Goal: Task Accomplishment & Management: Manage account settings

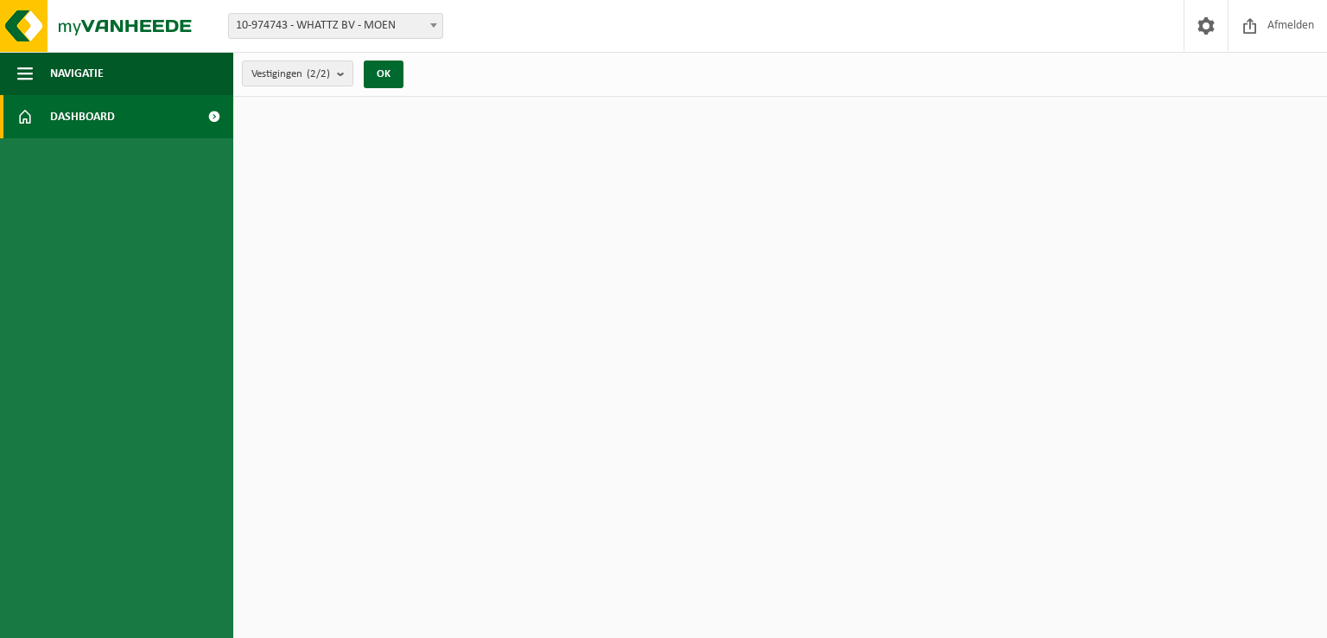
click at [109, 115] on span "Dashboard" at bounding box center [82, 116] width 65 height 43
click at [110, 70] on button "Navigatie" at bounding box center [116, 73] width 233 height 43
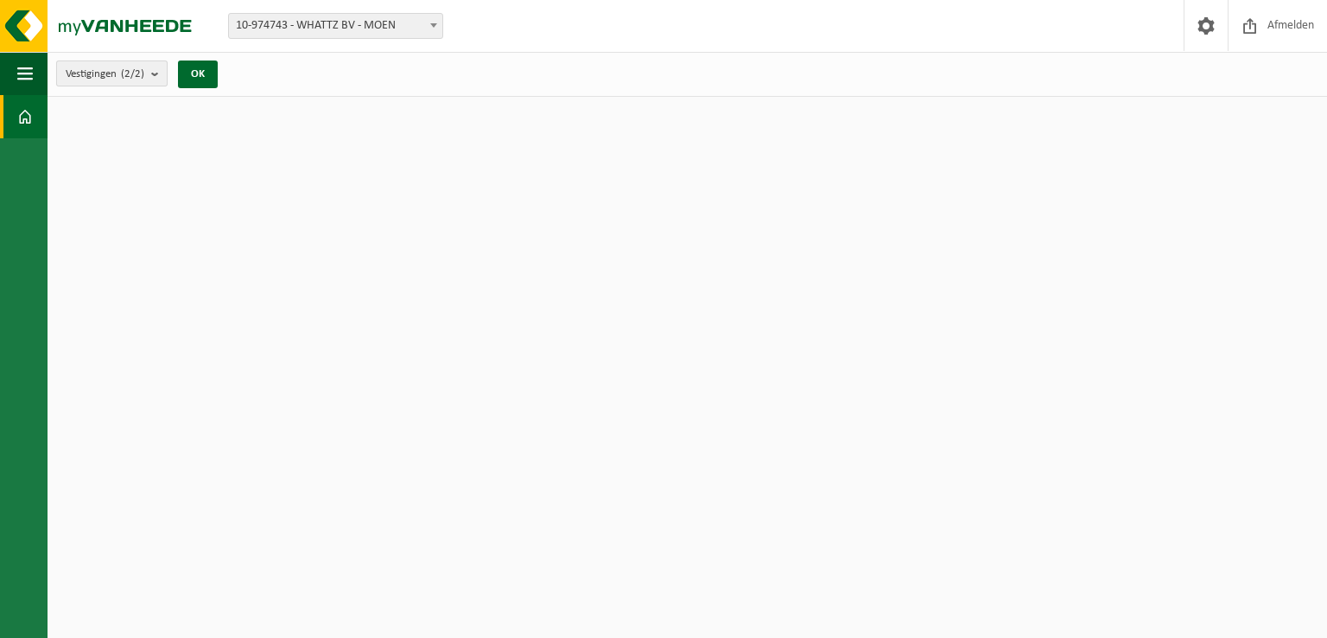
click at [159, 73] on b "submit" at bounding box center [159, 73] width 16 height 24
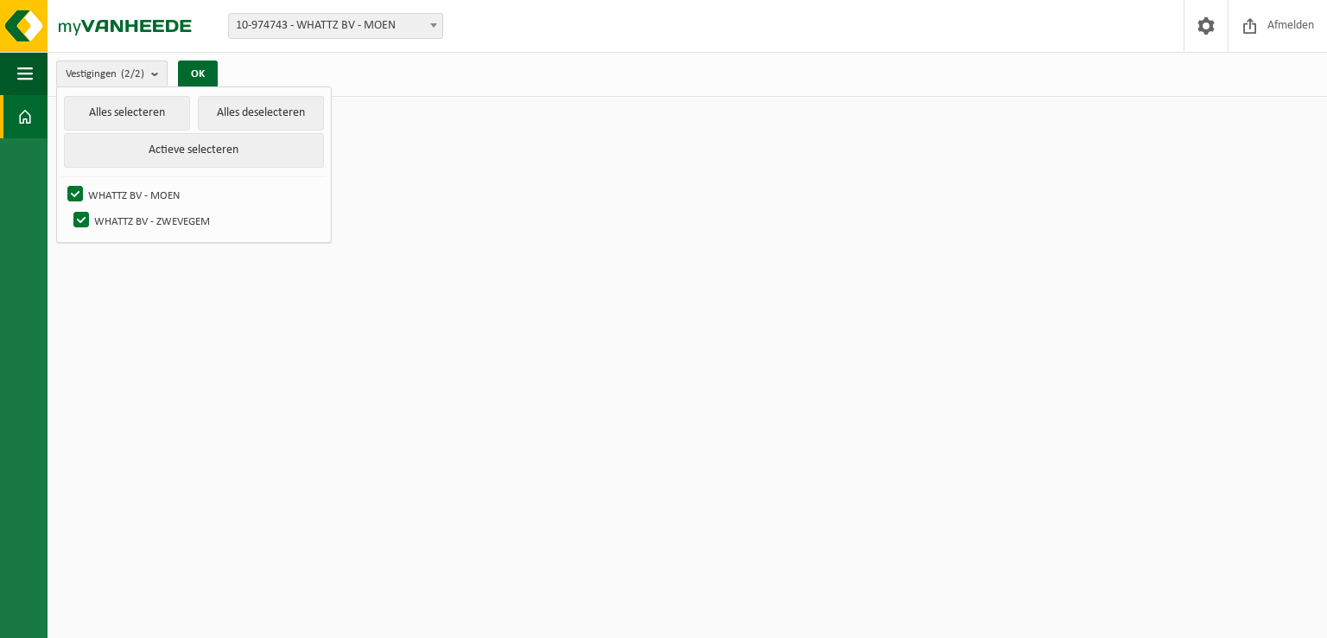
click at [162, 73] on b "submit" at bounding box center [159, 73] width 16 height 25
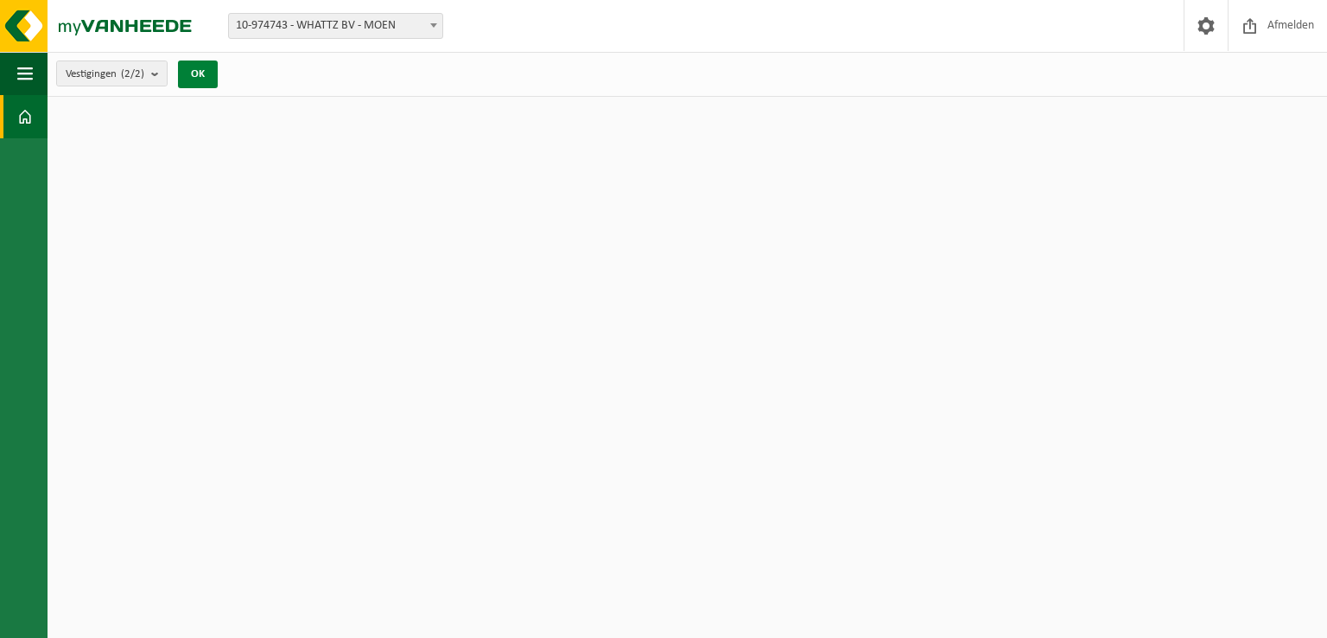
click at [194, 71] on button "OK" at bounding box center [198, 74] width 40 height 28
click at [152, 26] on img at bounding box center [103, 26] width 207 height 52
click at [21, 74] on span "button" at bounding box center [25, 73] width 16 height 43
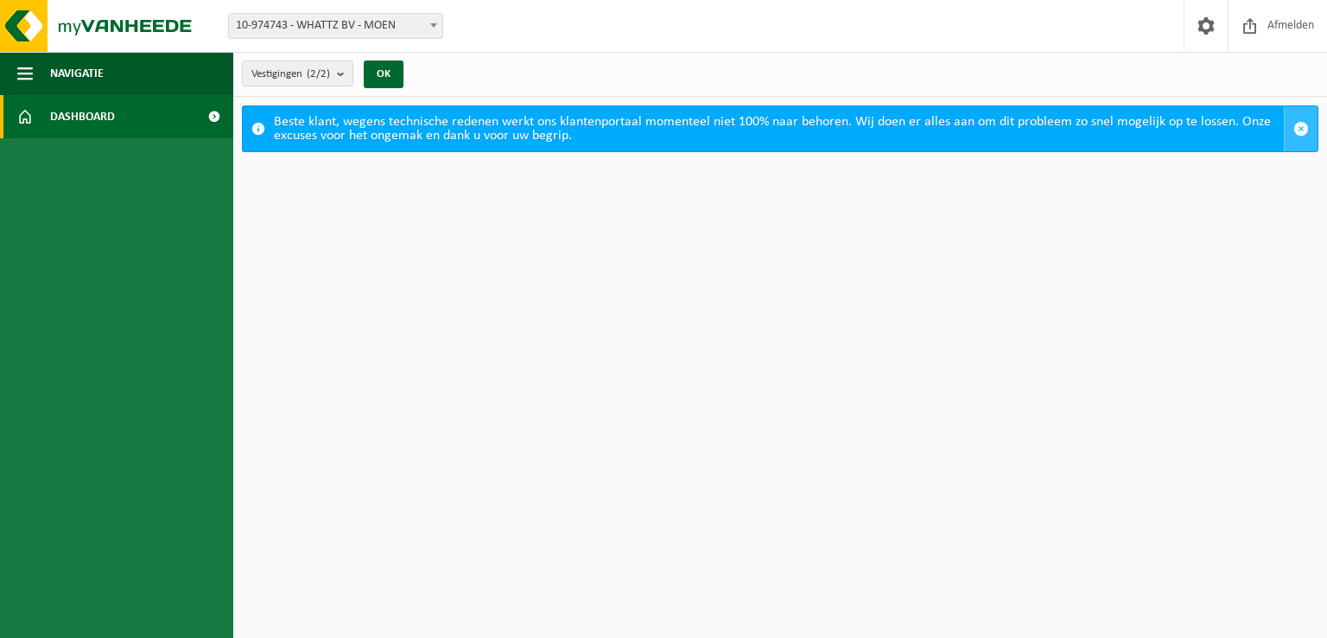
click at [1294, 124] on span "button" at bounding box center [1301, 129] width 16 height 16
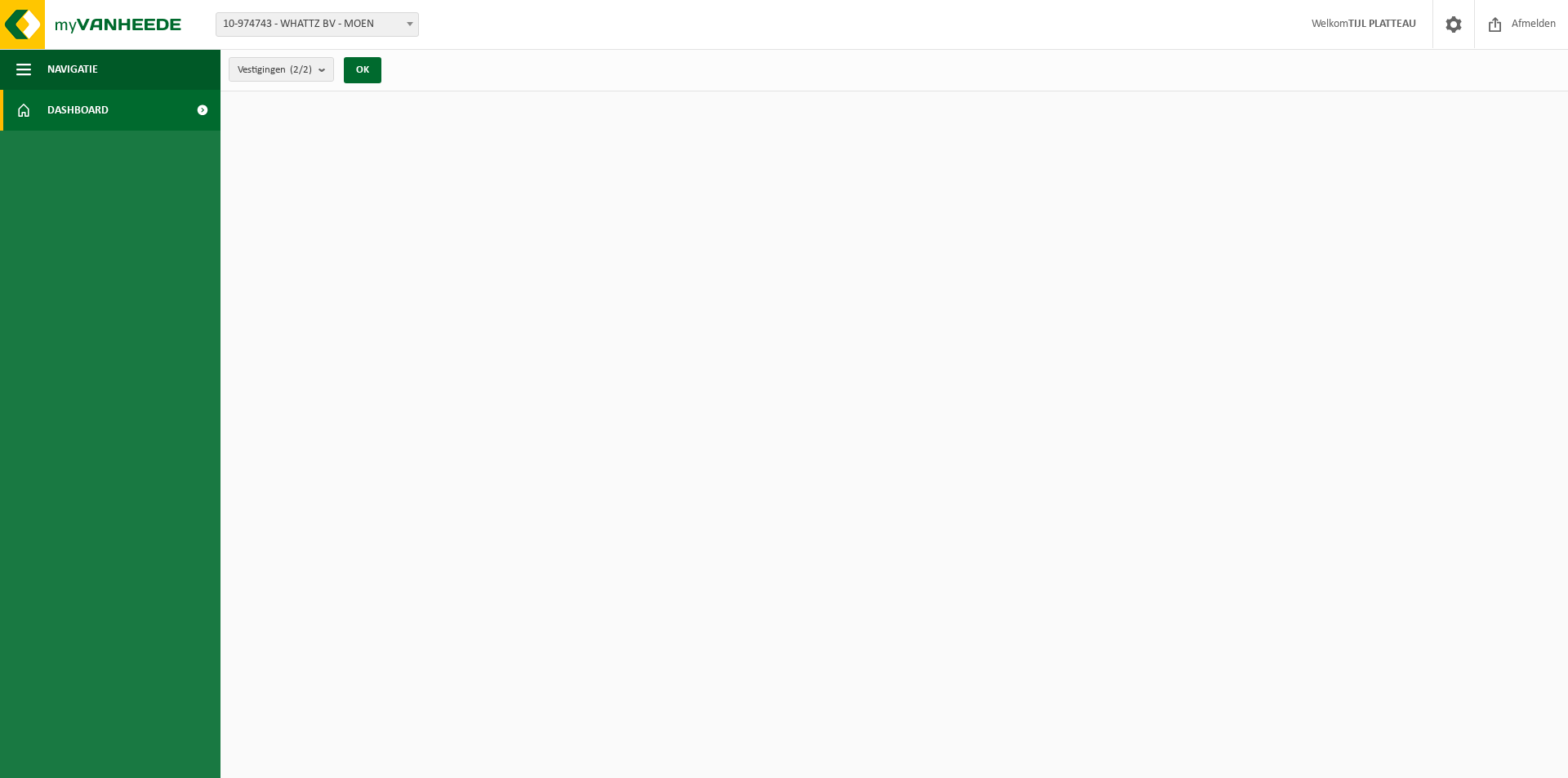
click at [112, 117] on link "Dashboard" at bounding box center [110, 110] width 220 height 41
click at [136, 79] on button "Navigatie" at bounding box center [110, 69] width 220 height 41
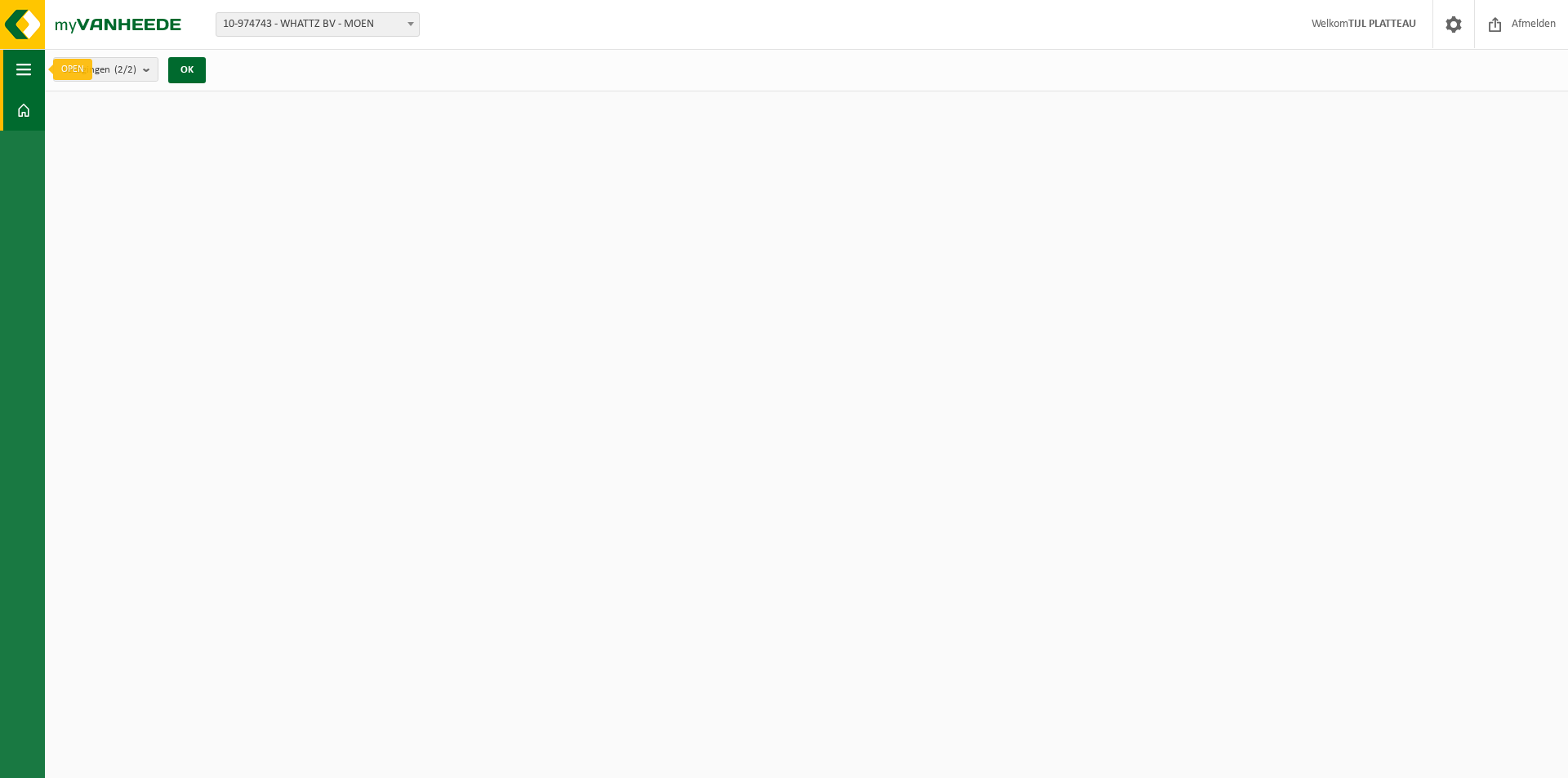
click at [29, 69] on span "button" at bounding box center [24, 69] width 15 height 41
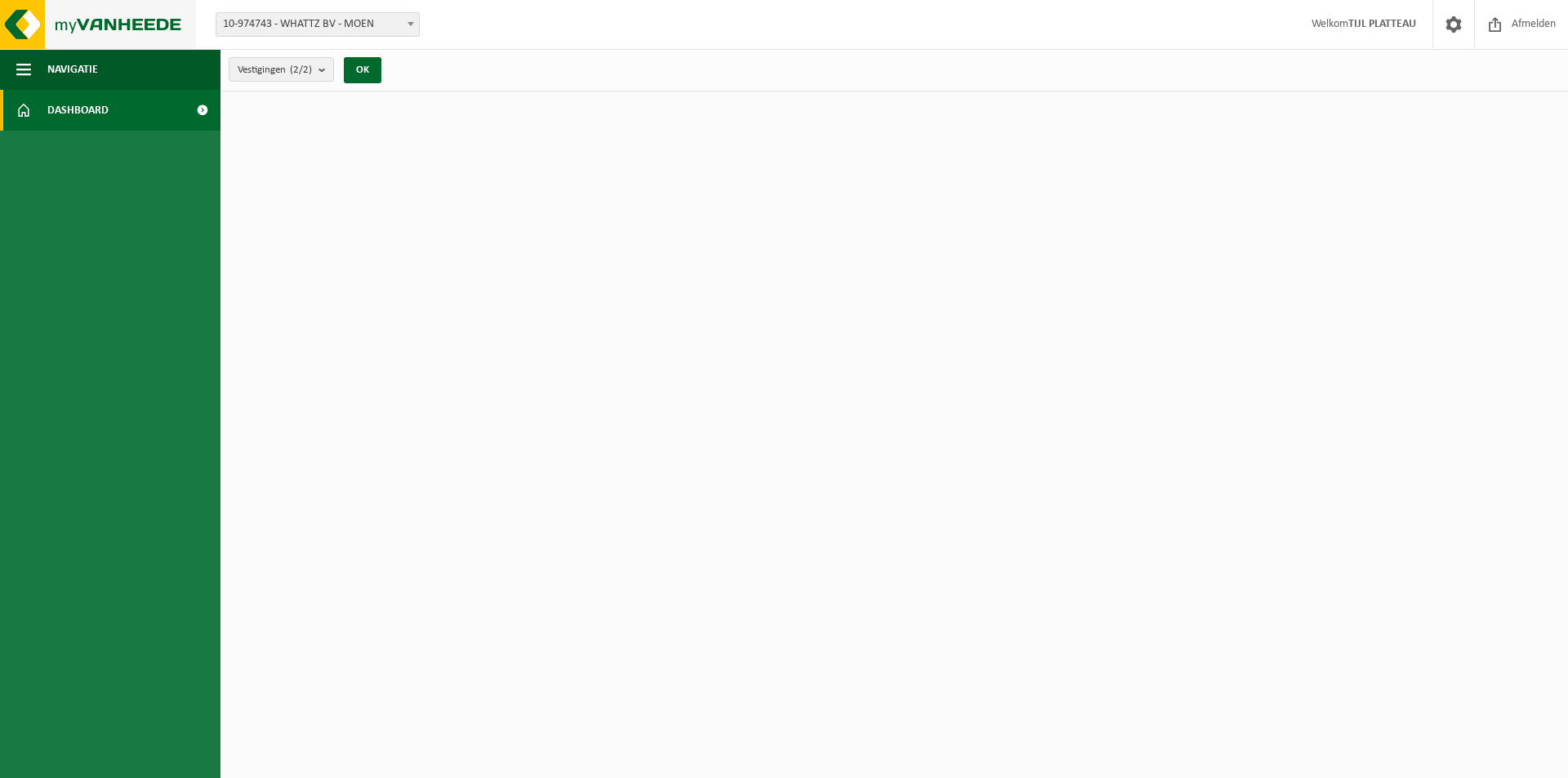
click at [34, 31] on img at bounding box center [97, 25] width 196 height 49
click at [395, 26] on span "10-974743 - WHATTZ BV - MOEN" at bounding box center [318, 25] width 202 height 23
select select "157782"
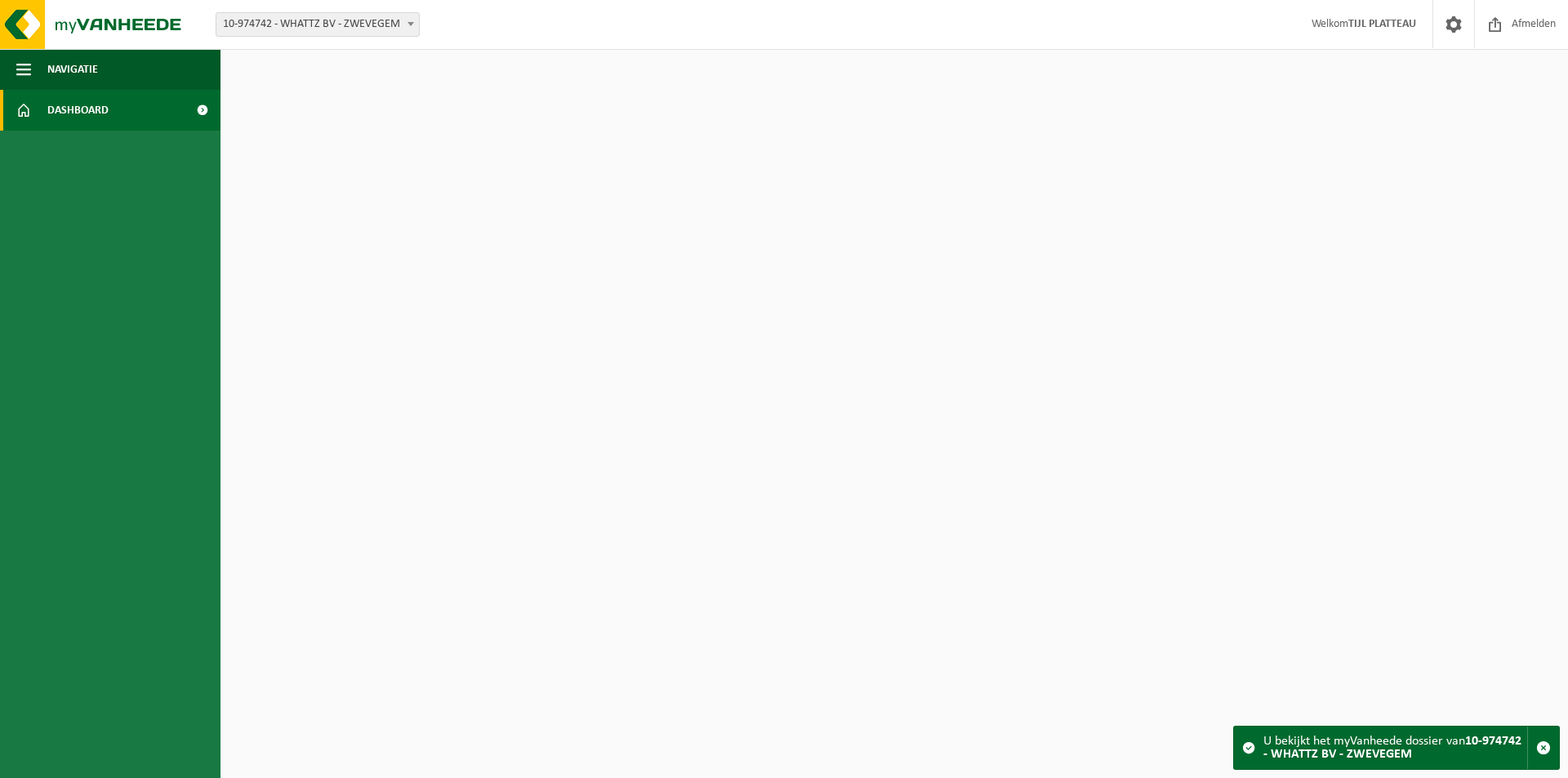
click at [119, 105] on link "Dashboard" at bounding box center [110, 110] width 220 height 41
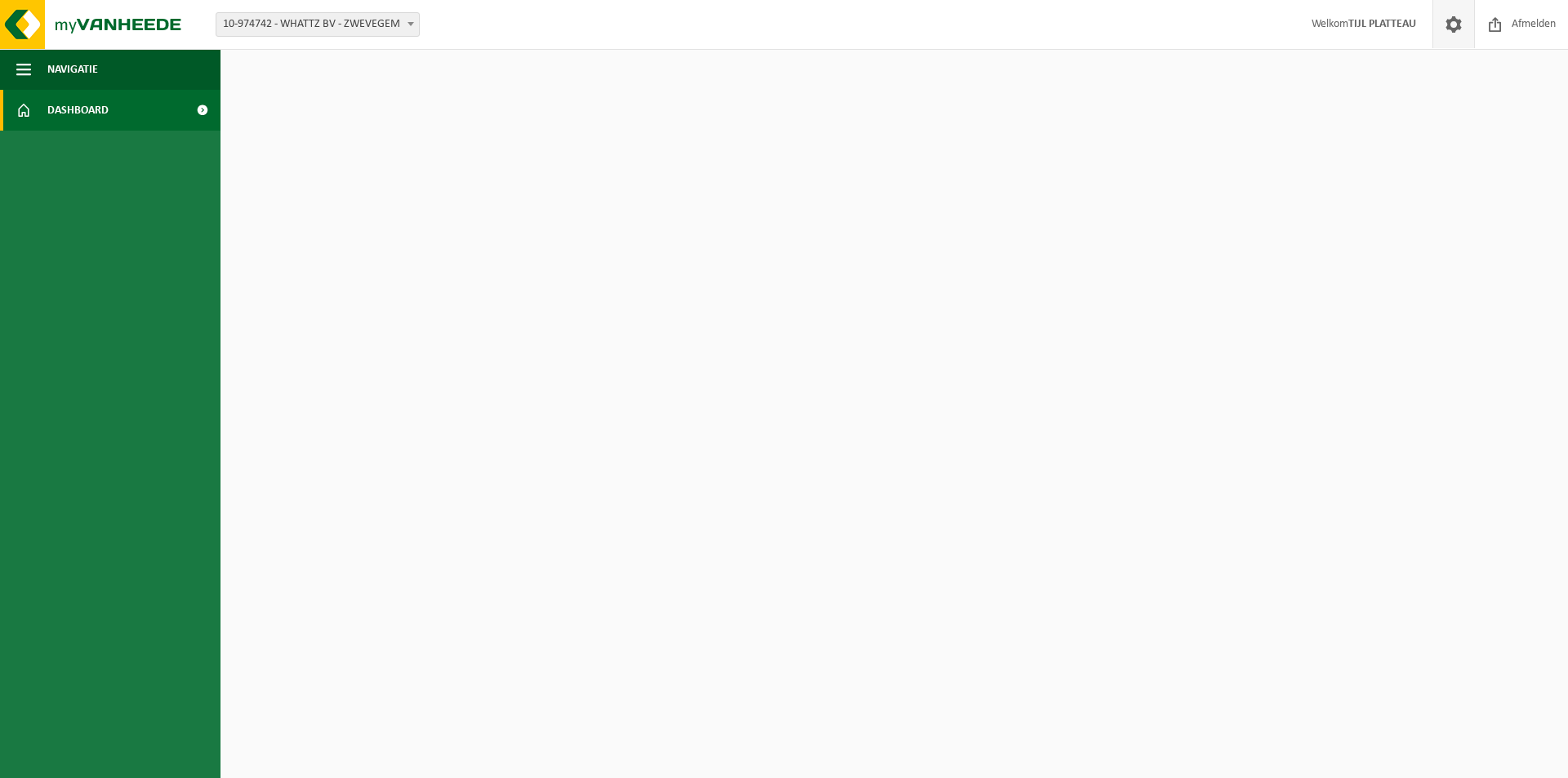
click at [1456, 31] on span at bounding box center [1454, 24] width 25 height 48
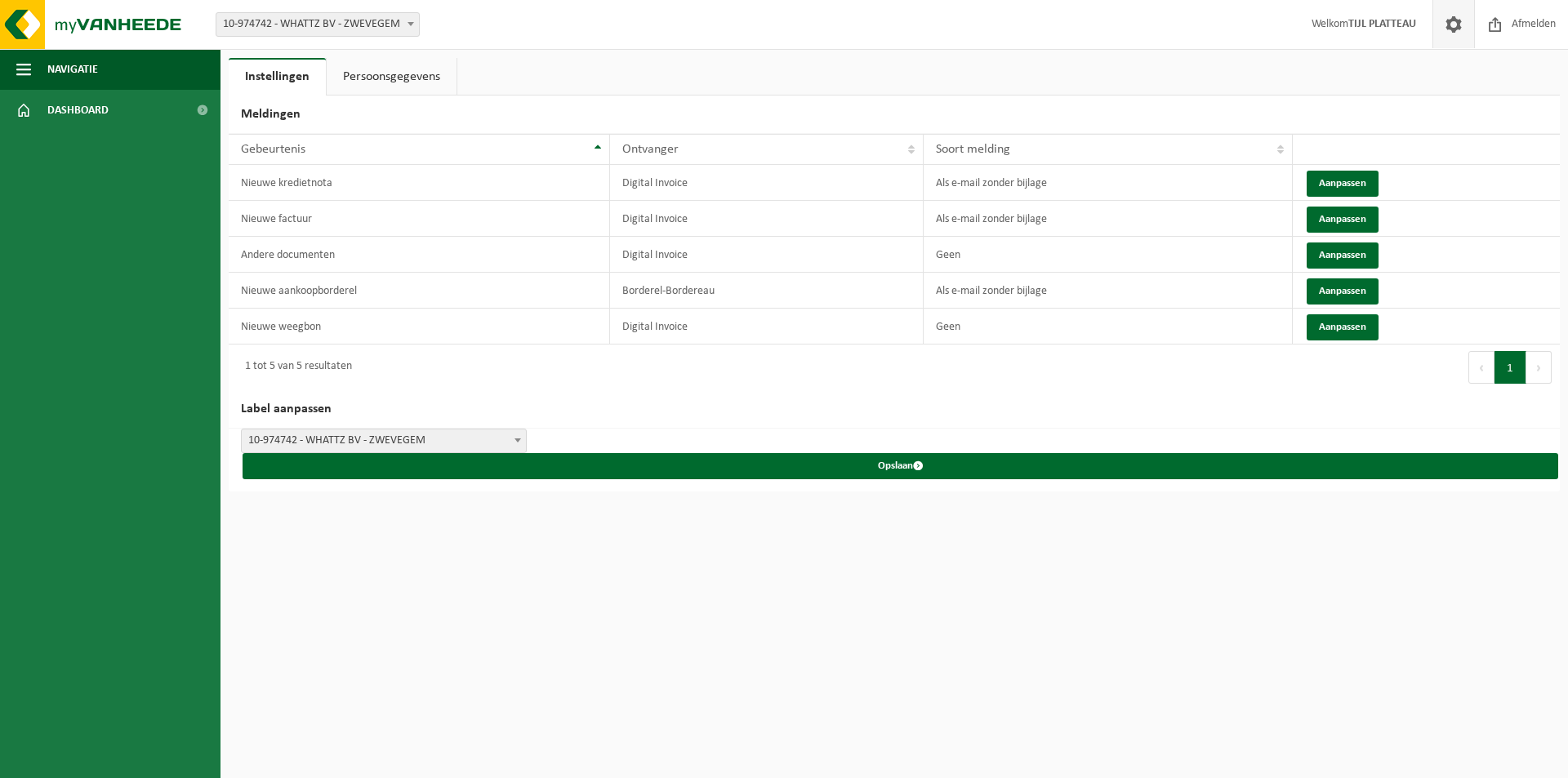
click at [394, 77] on link "Persoonsgegevens" at bounding box center [391, 77] width 129 height 38
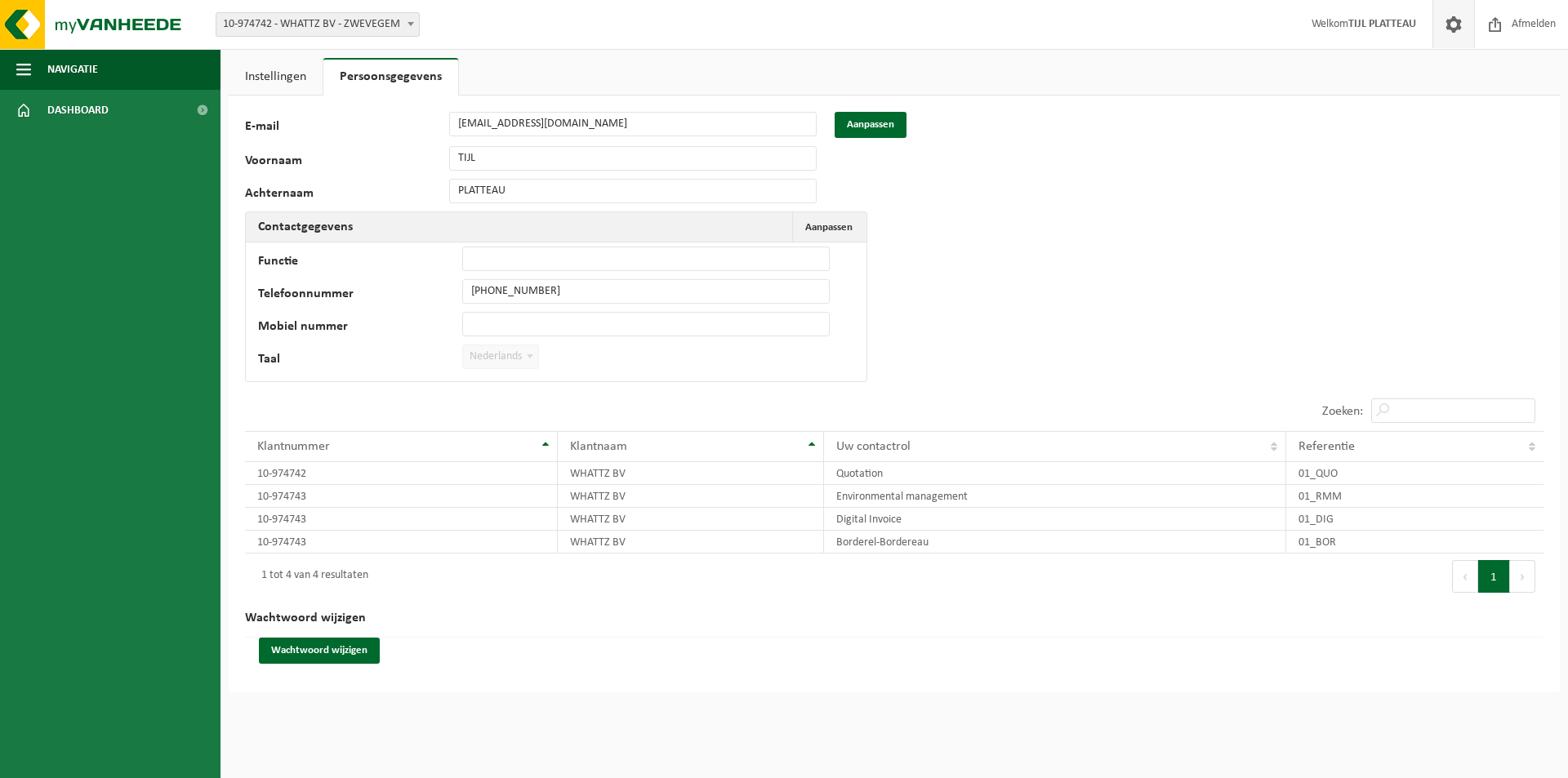
click at [275, 77] on link "Instellingen" at bounding box center [275, 77] width 94 height 38
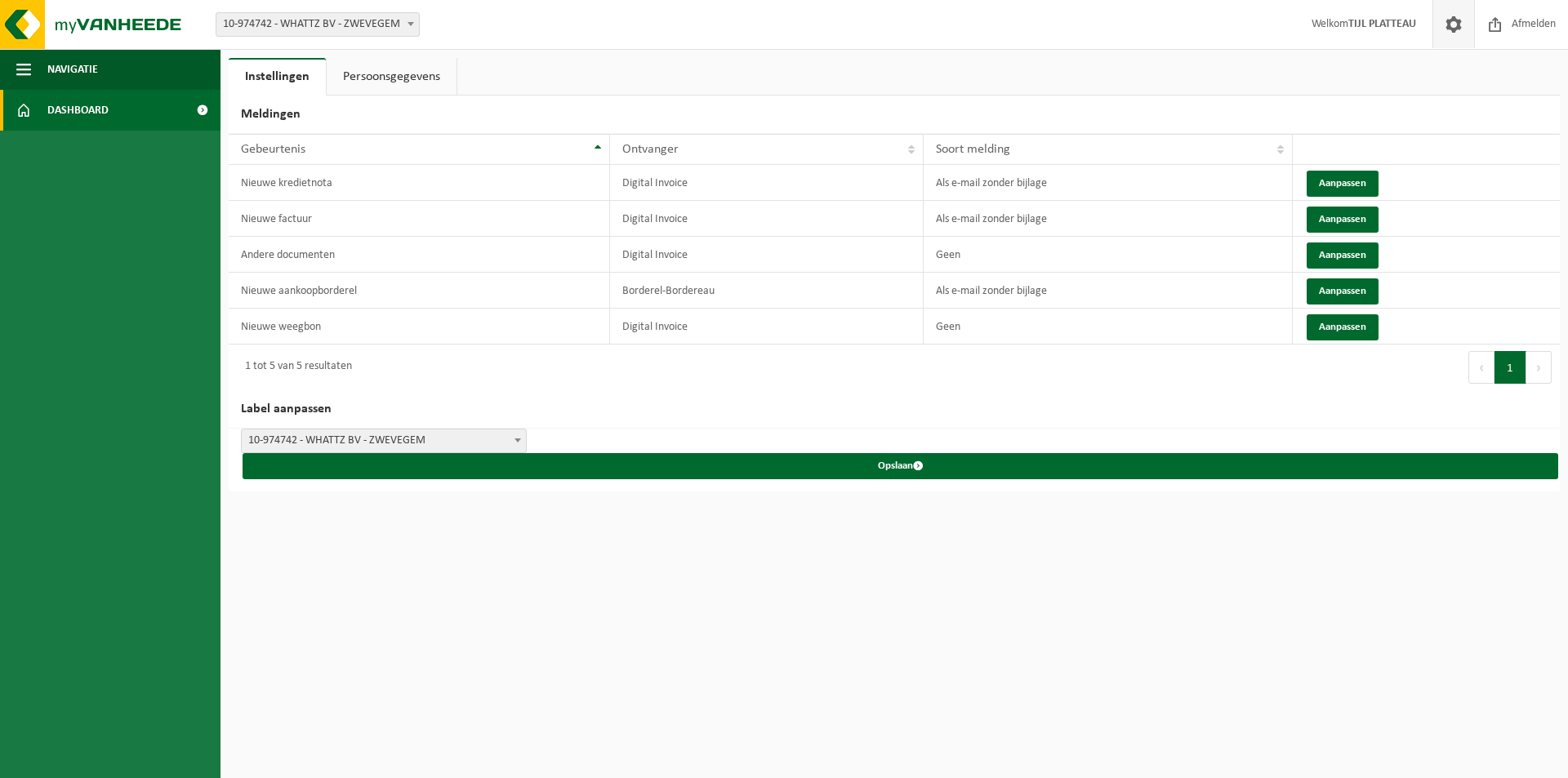
click at [199, 107] on span at bounding box center [201, 110] width 37 height 41
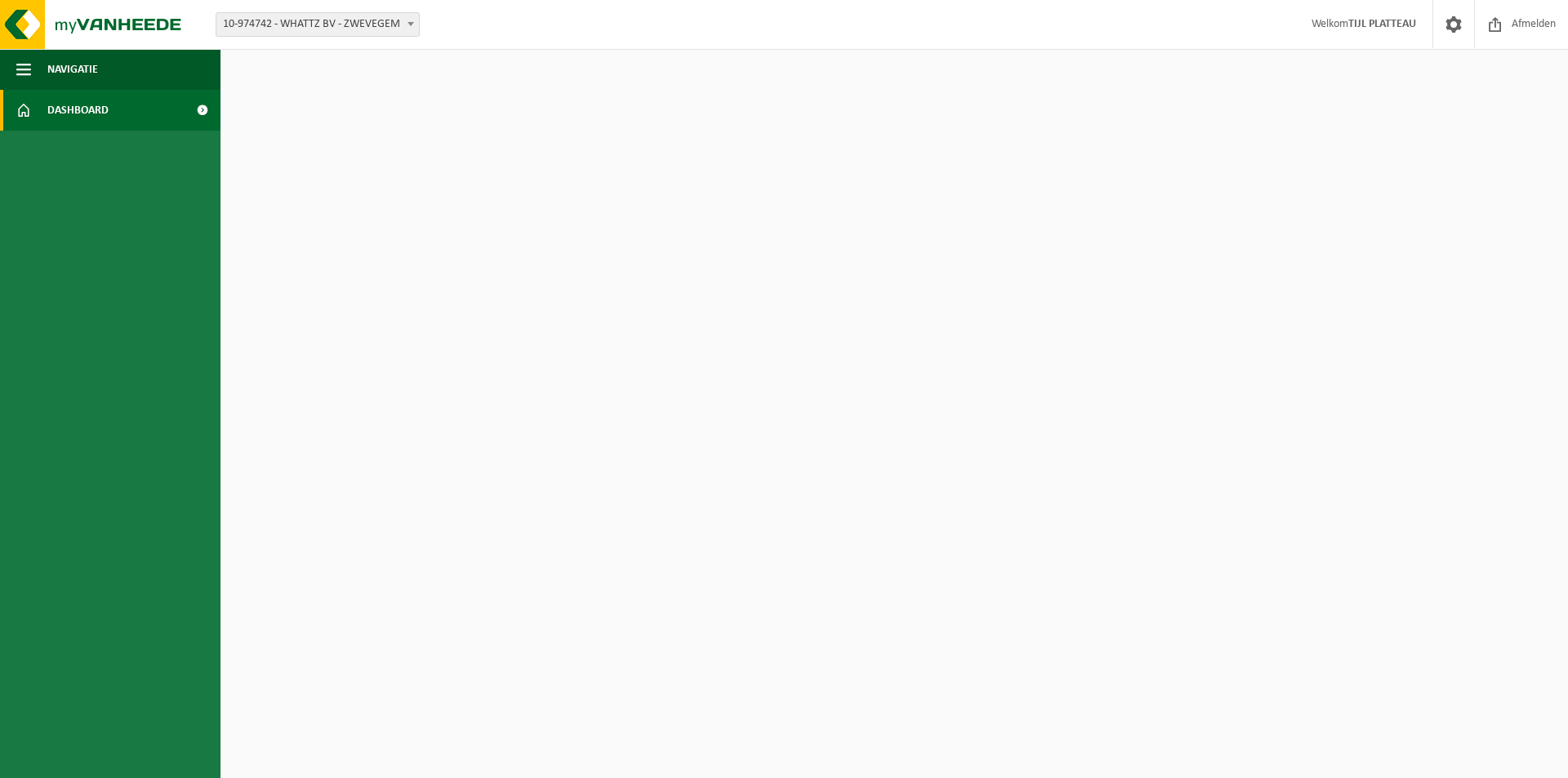
click at [84, 193] on ul "Navigatie Afmelden Dashboard" at bounding box center [110, 414] width 220 height 730
click at [131, 109] on link "Dashboard" at bounding box center [110, 110] width 220 height 41
click at [156, 71] on button "Navigatie" at bounding box center [110, 69] width 220 height 41
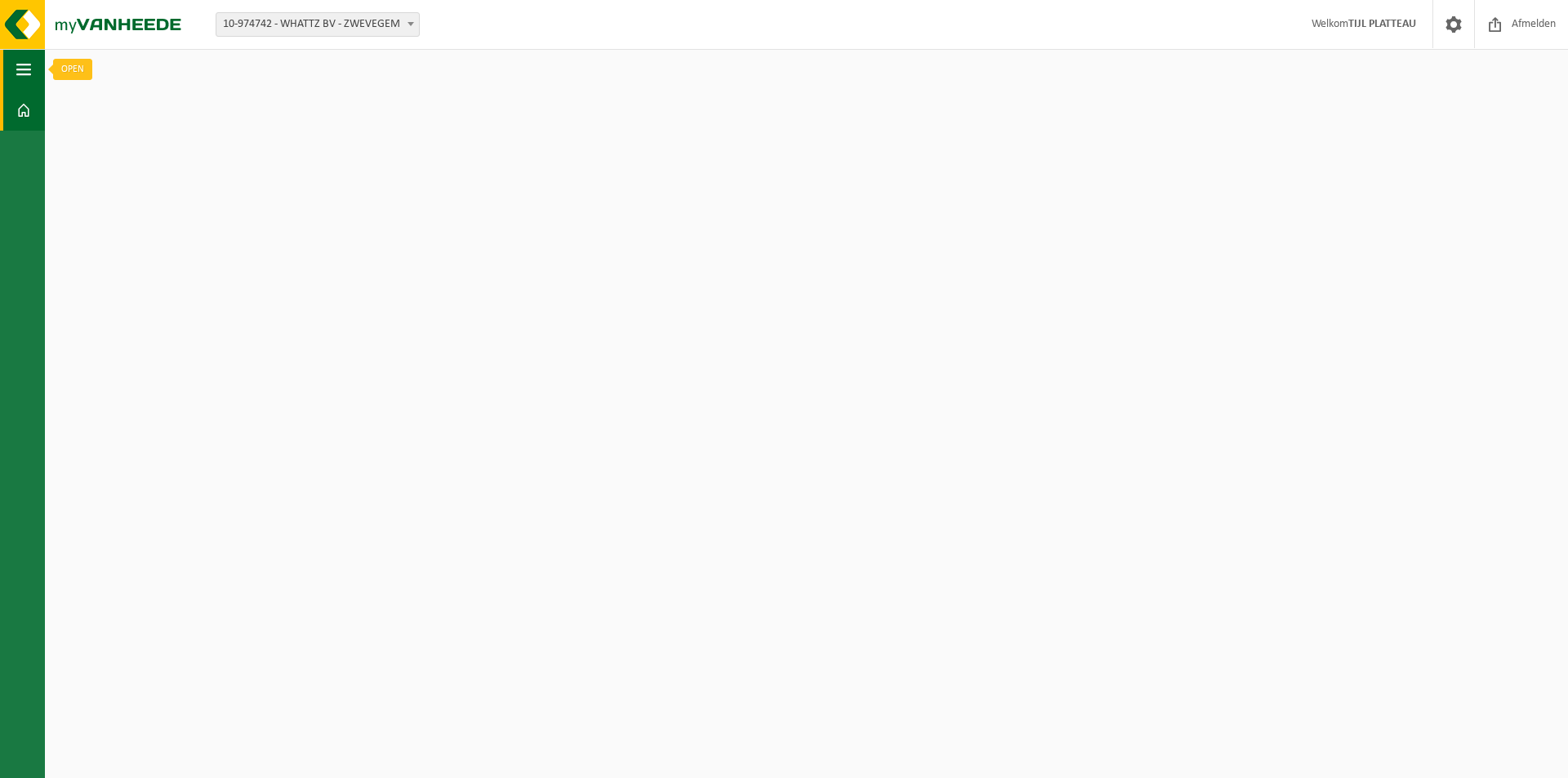
click at [27, 65] on span "button" at bounding box center [24, 69] width 15 height 41
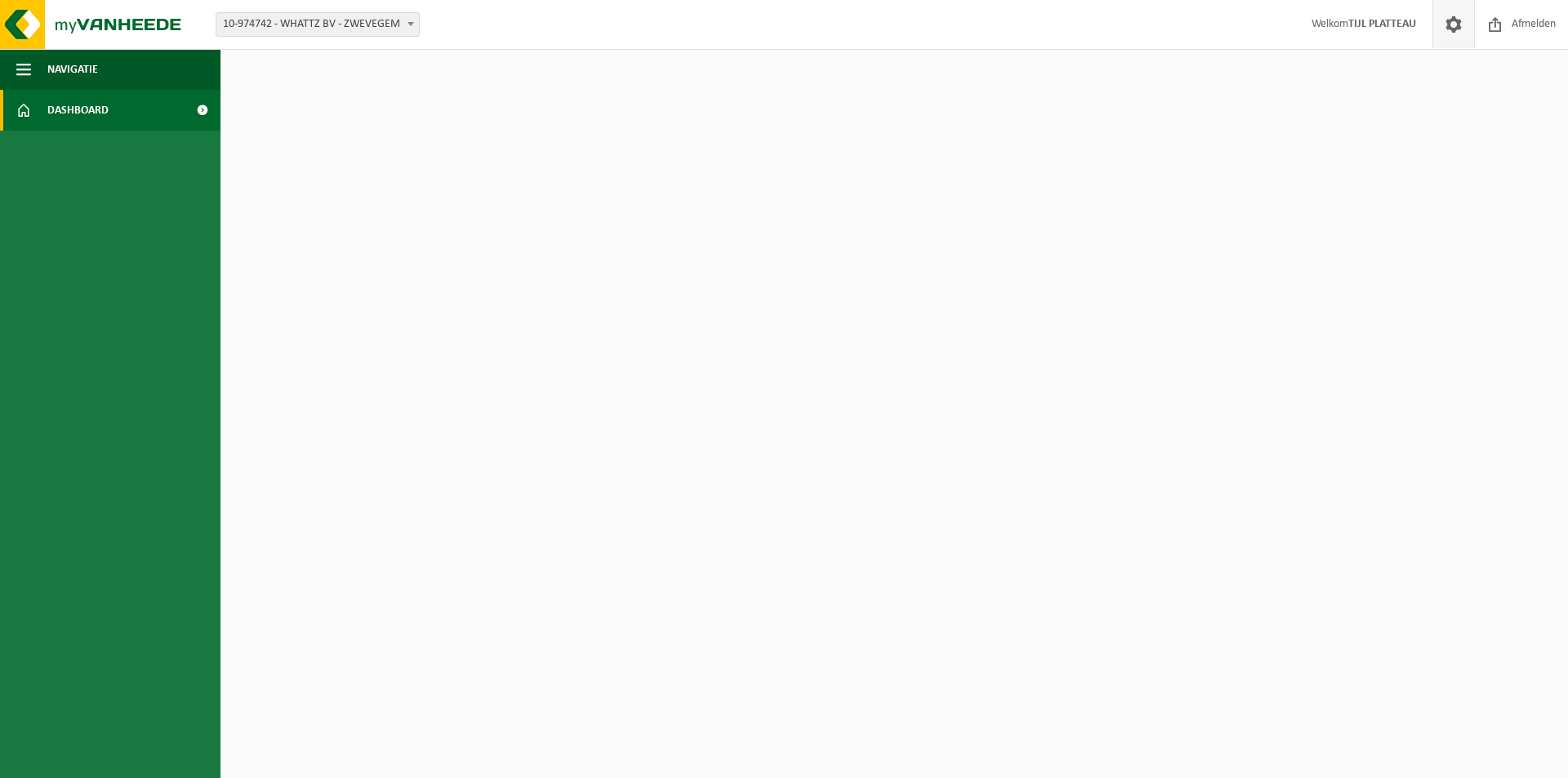
click at [1446, 16] on span at bounding box center [1454, 24] width 25 height 48
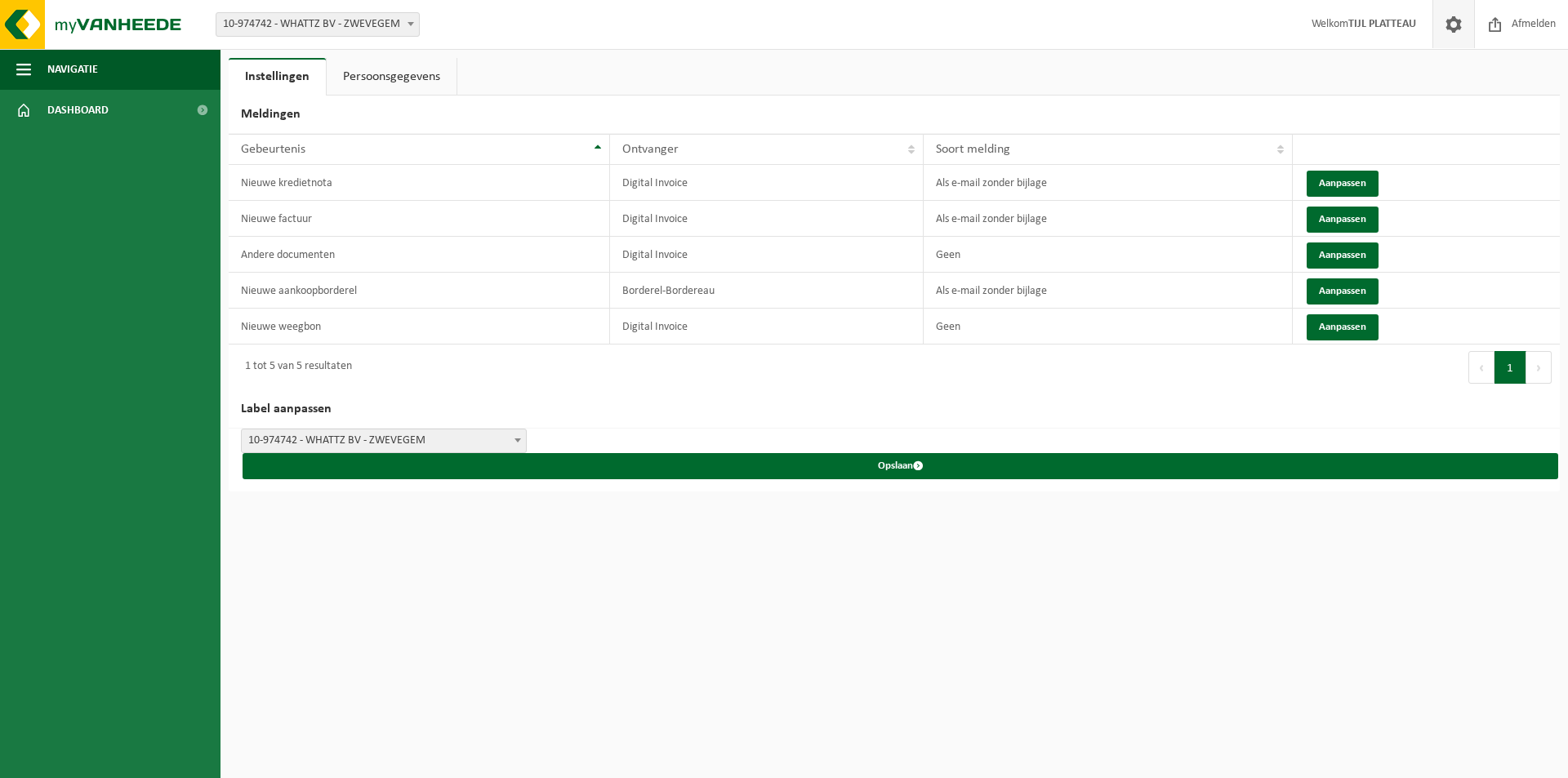
click at [396, 85] on link "Persoonsgegevens" at bounding box center [391, 77] width 129 height 38
